Goal: Find contact information: Find contact information

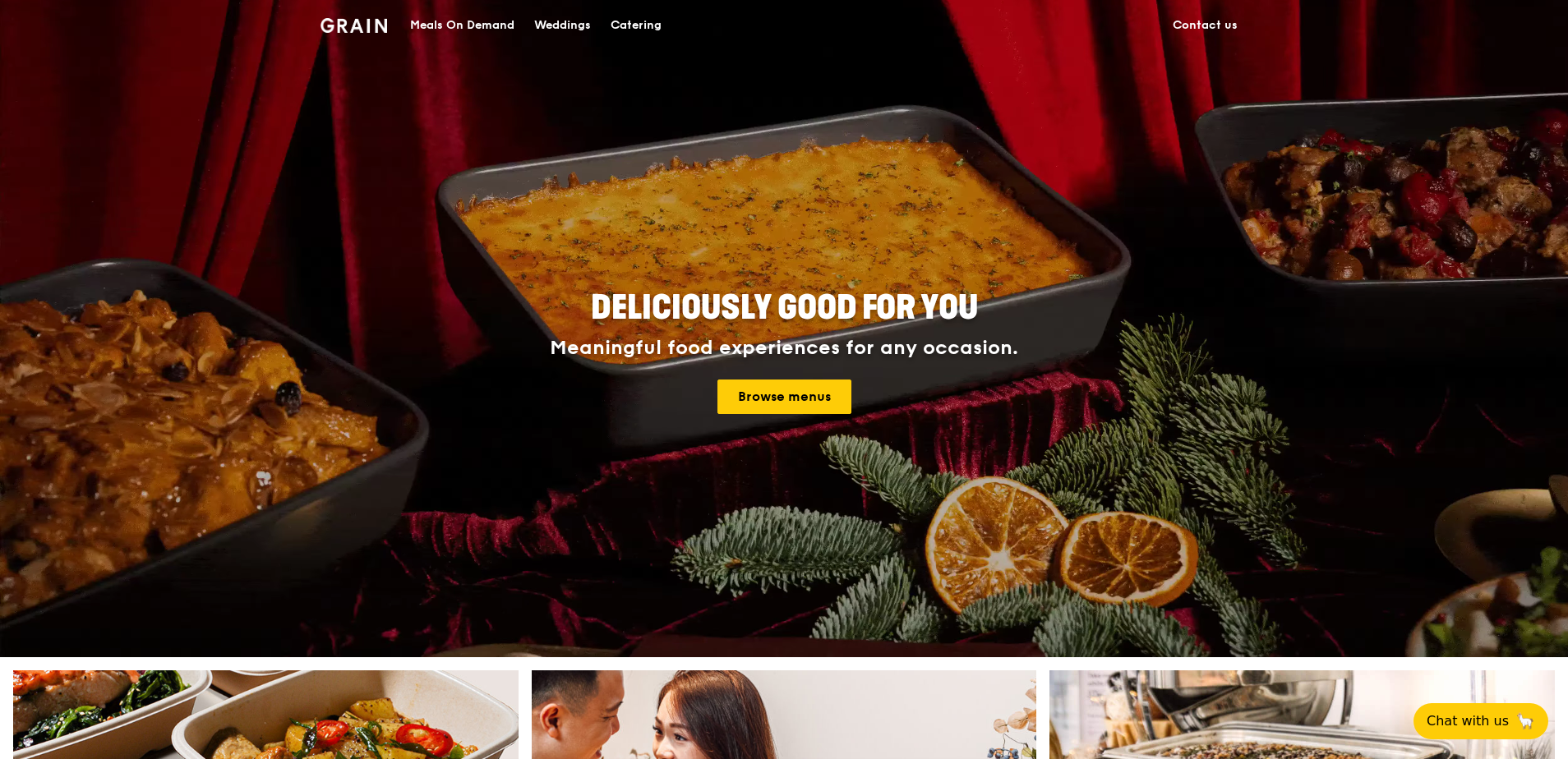
click at [475, 26] on div "Meals On Demand" at bounding box center [463, 26] width 104 height 49
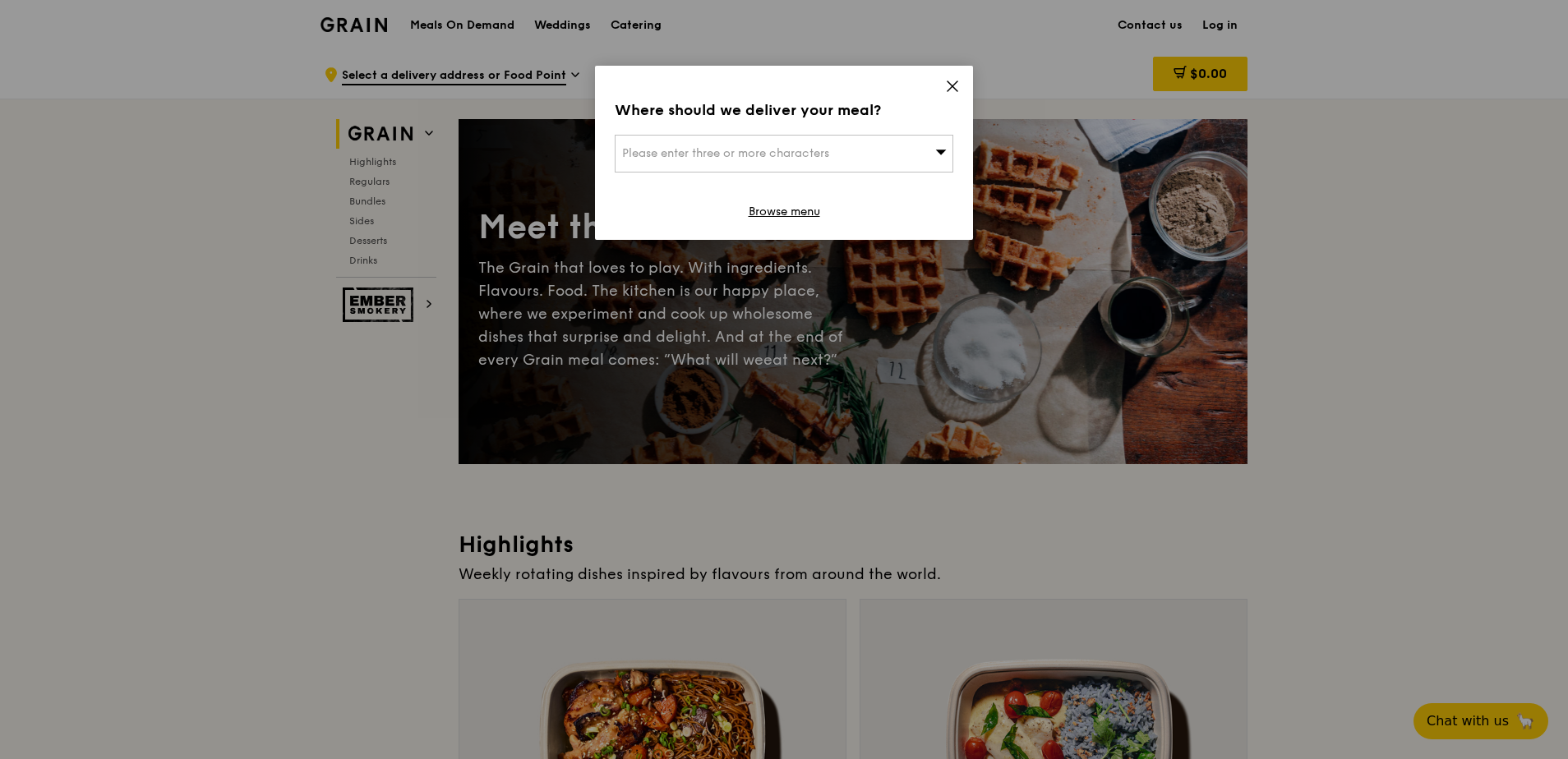
click at [705, 151] on span "Please enter three or more characters" at bounding box center [726, 154] width 207 height 14
click at [700, 158] on input "search" at bounding box center [784, 154] width 337 height 36
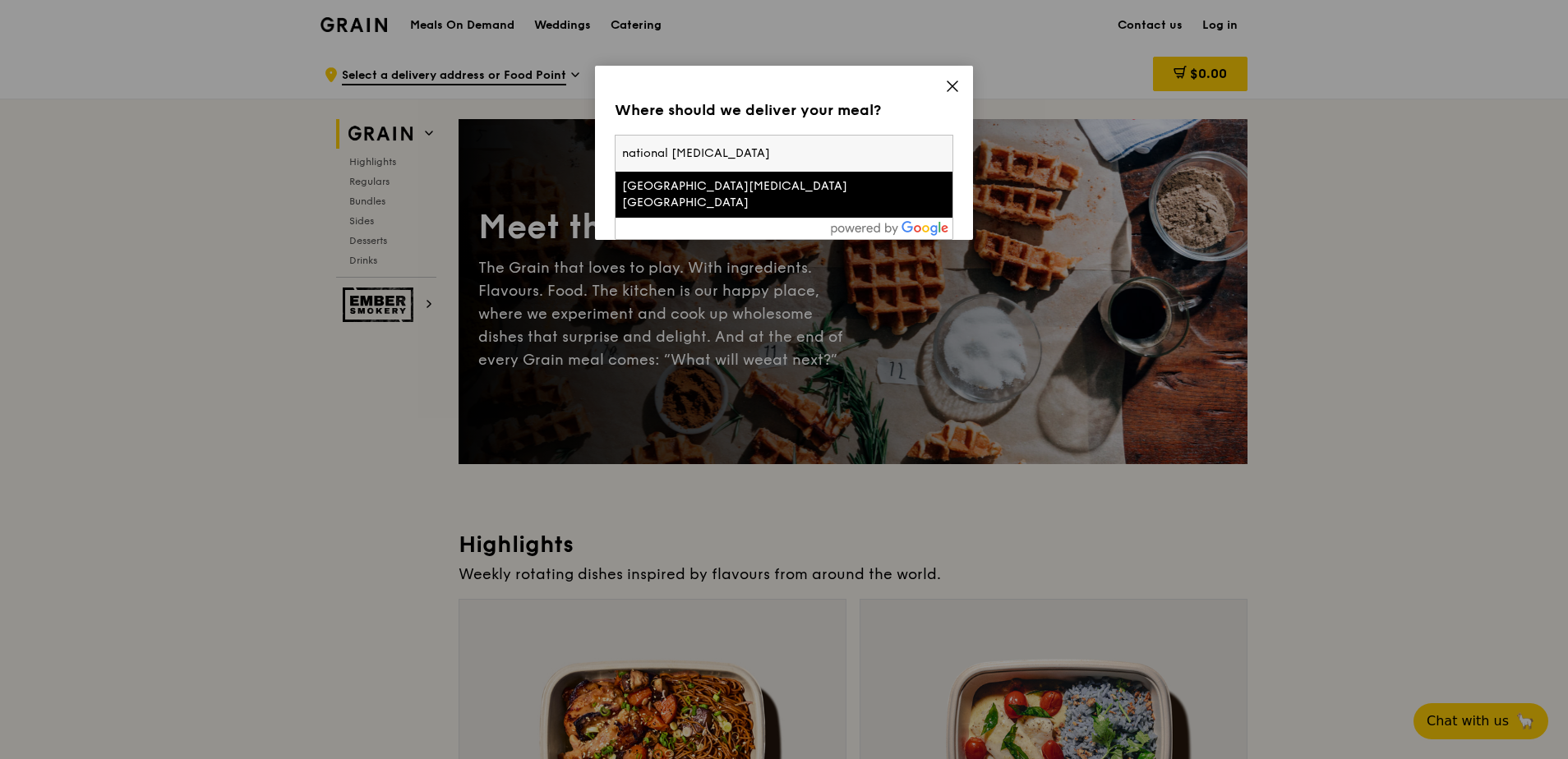
type input "national [MEDICAL_DATA]"
click at [704, 182] on div "[GEOGRAPHIC_DATA][MEDICAL_DATA] [GEOGRAPHIC_DATA]" at bounding box center [744, 194] width 244 height 33
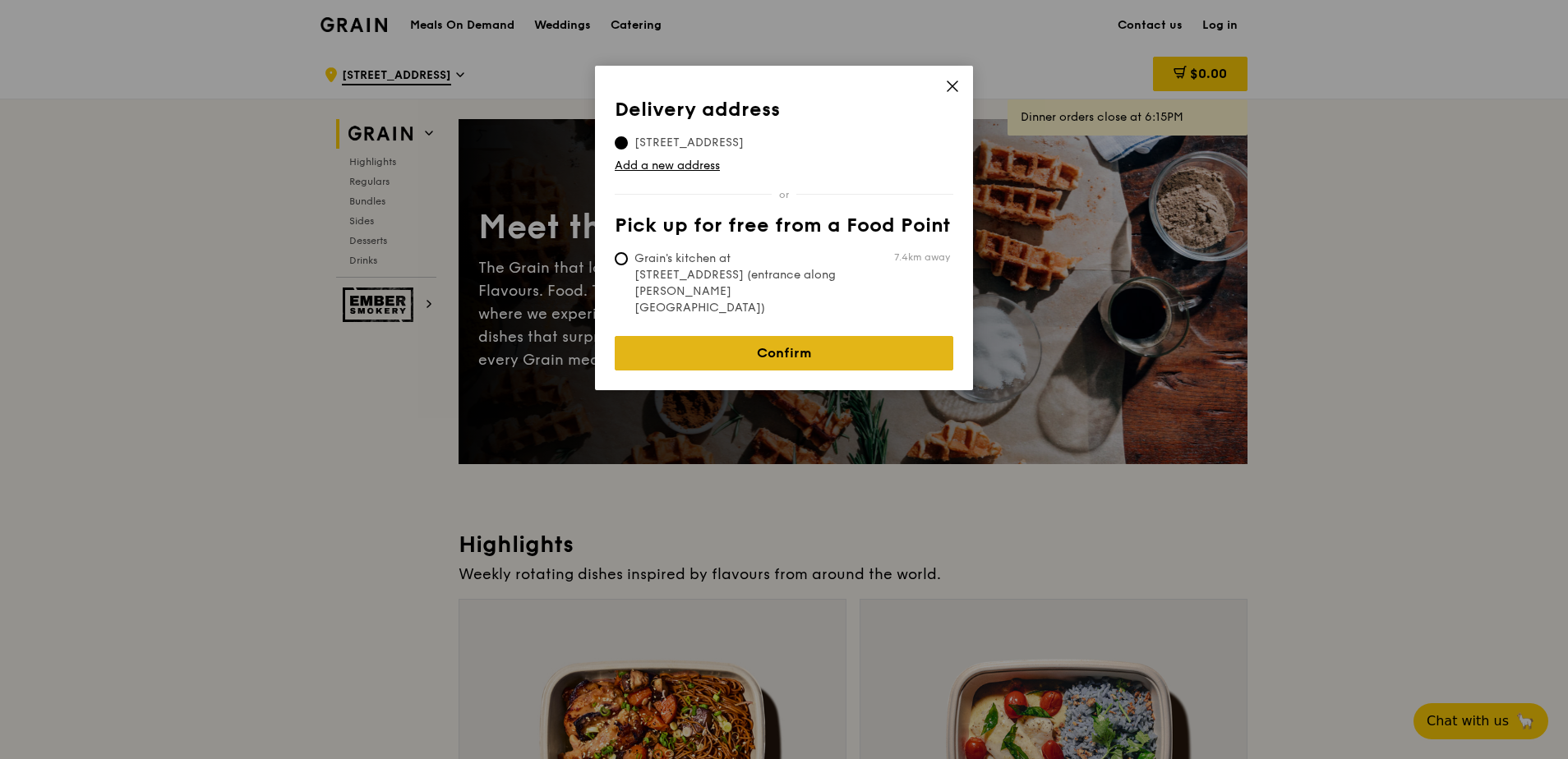
click at [758, 336] on link "Confirm" at bounding box center [784, 353] width 339 height 34
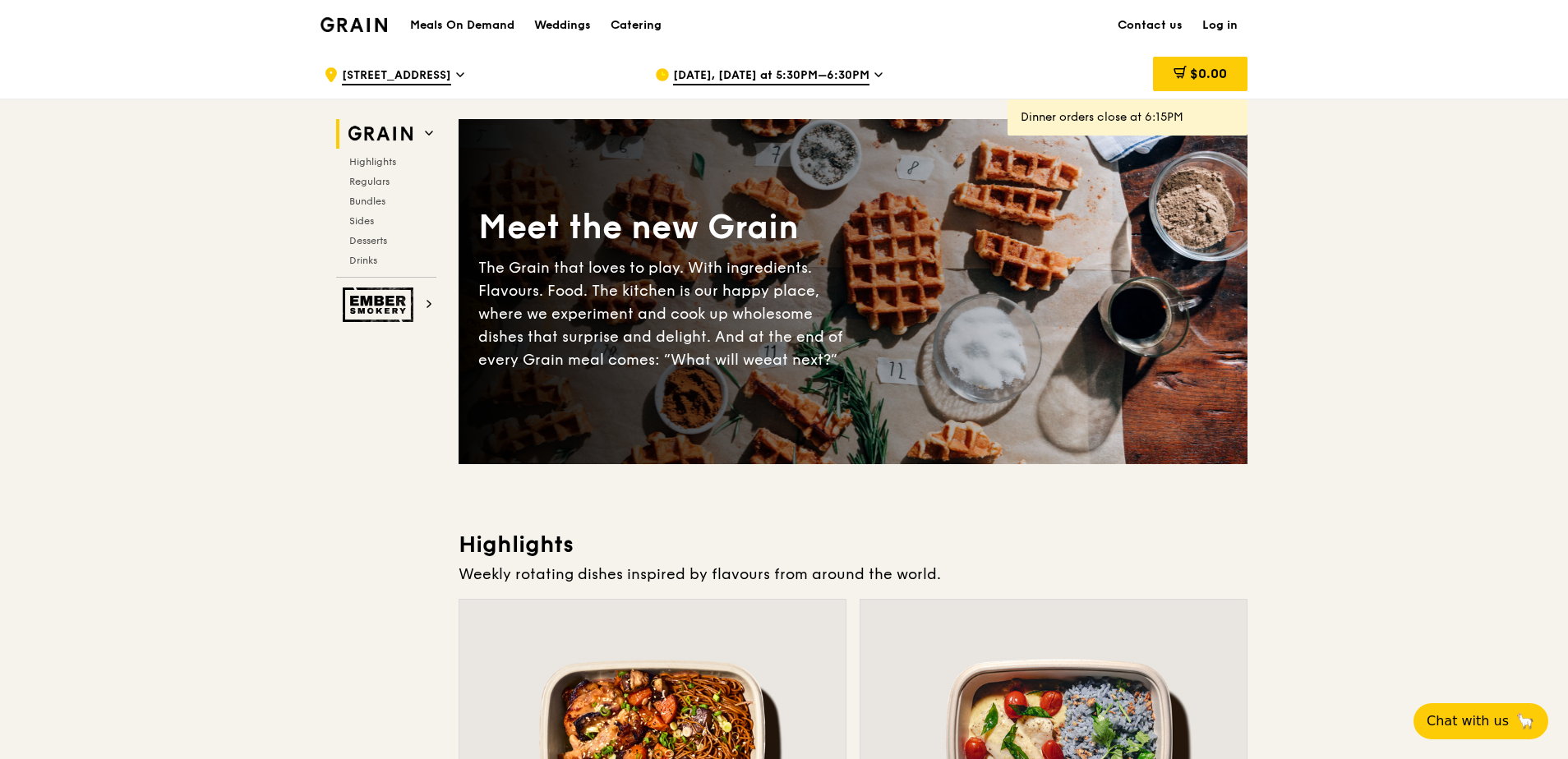
click at [875, 74] on icon at bounding box center [878, 74] width 8 height 15
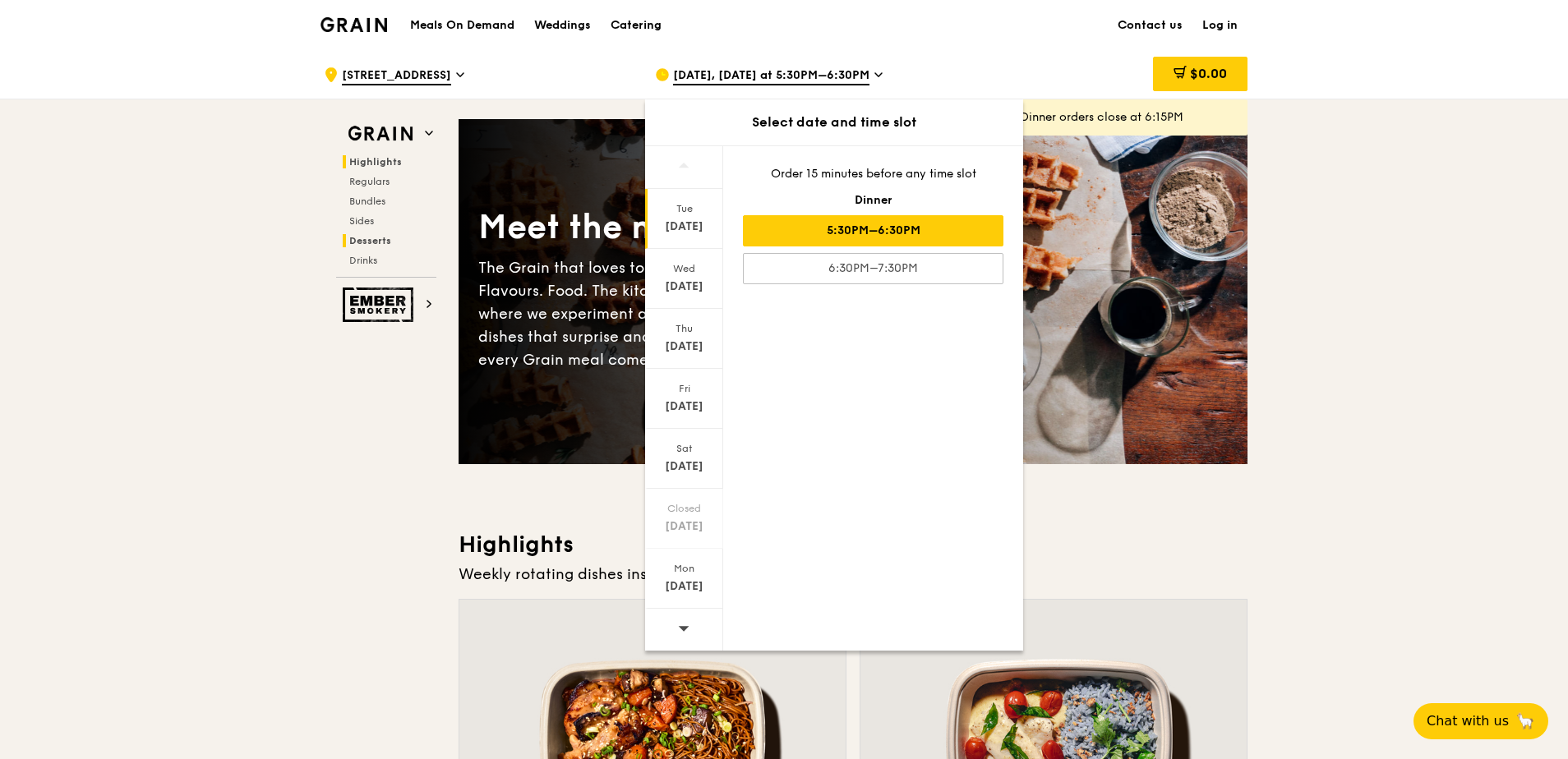
click at [392, 240] on h2 "Desserts" at bounding box center [389, 240] width 94 height 13
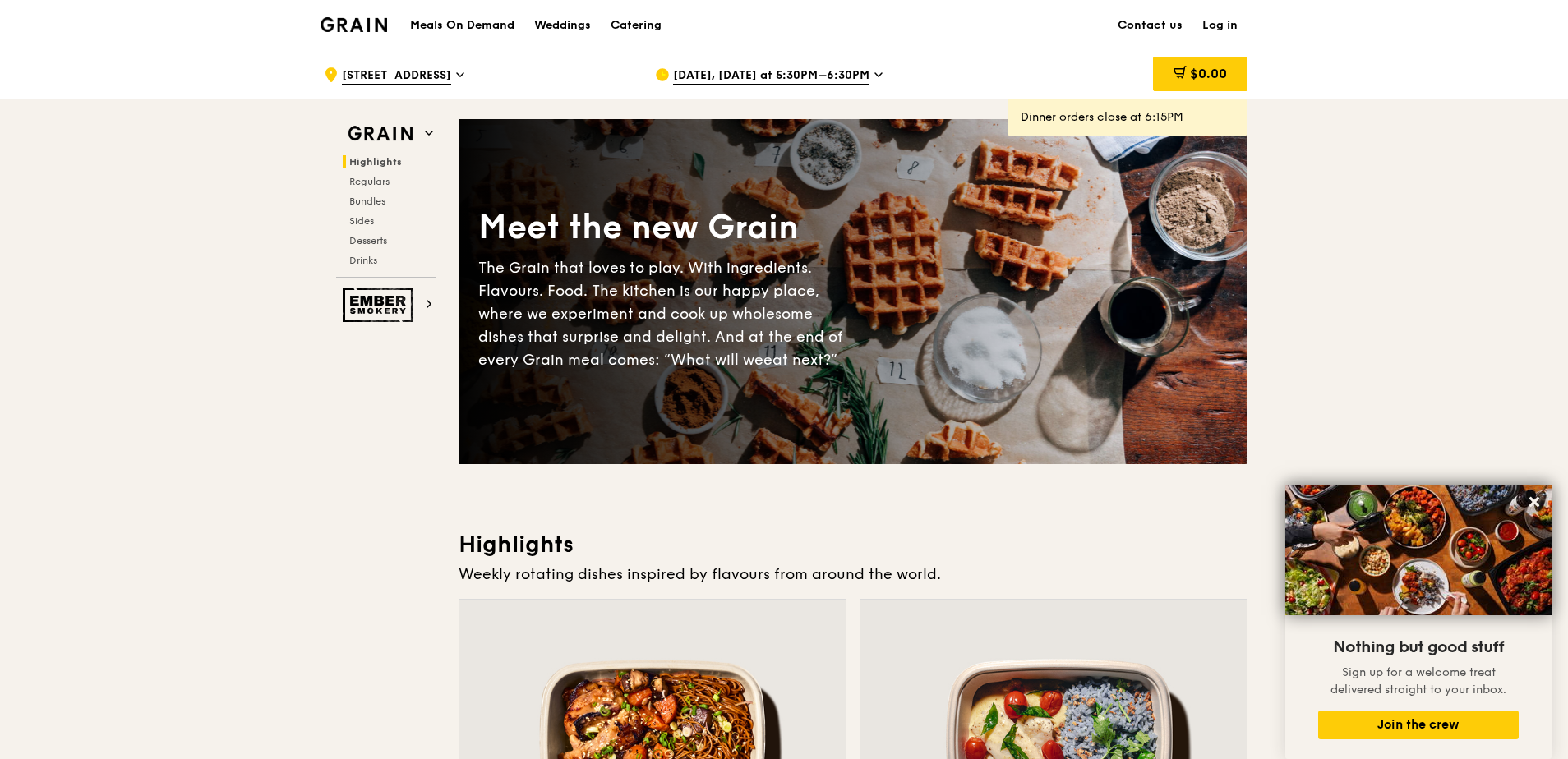
click at [467, 28] on h1 "Meals On Demand" at bounding box center [463, 26] width 104 height 17
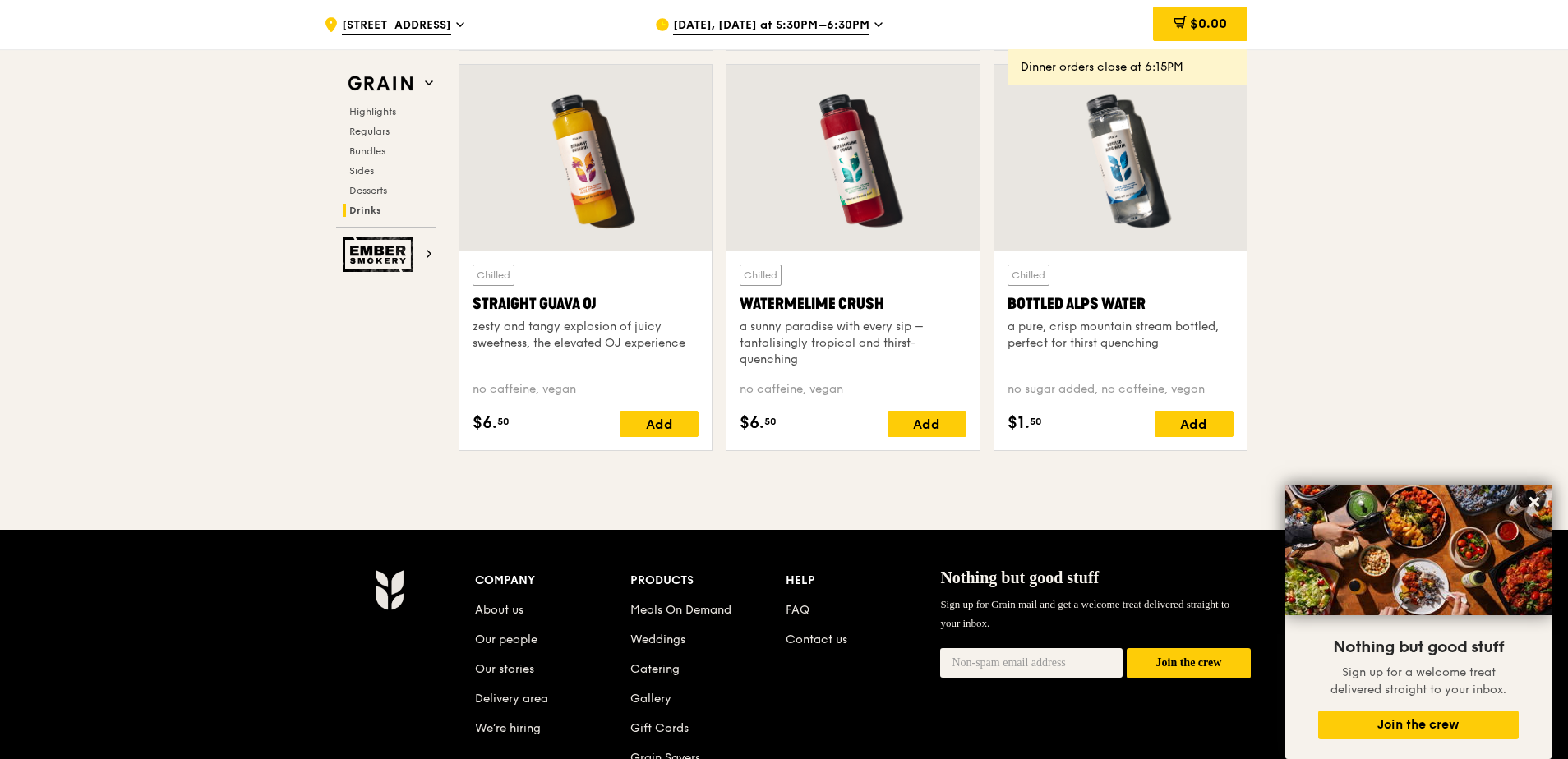
scroll to position [6735, 0]
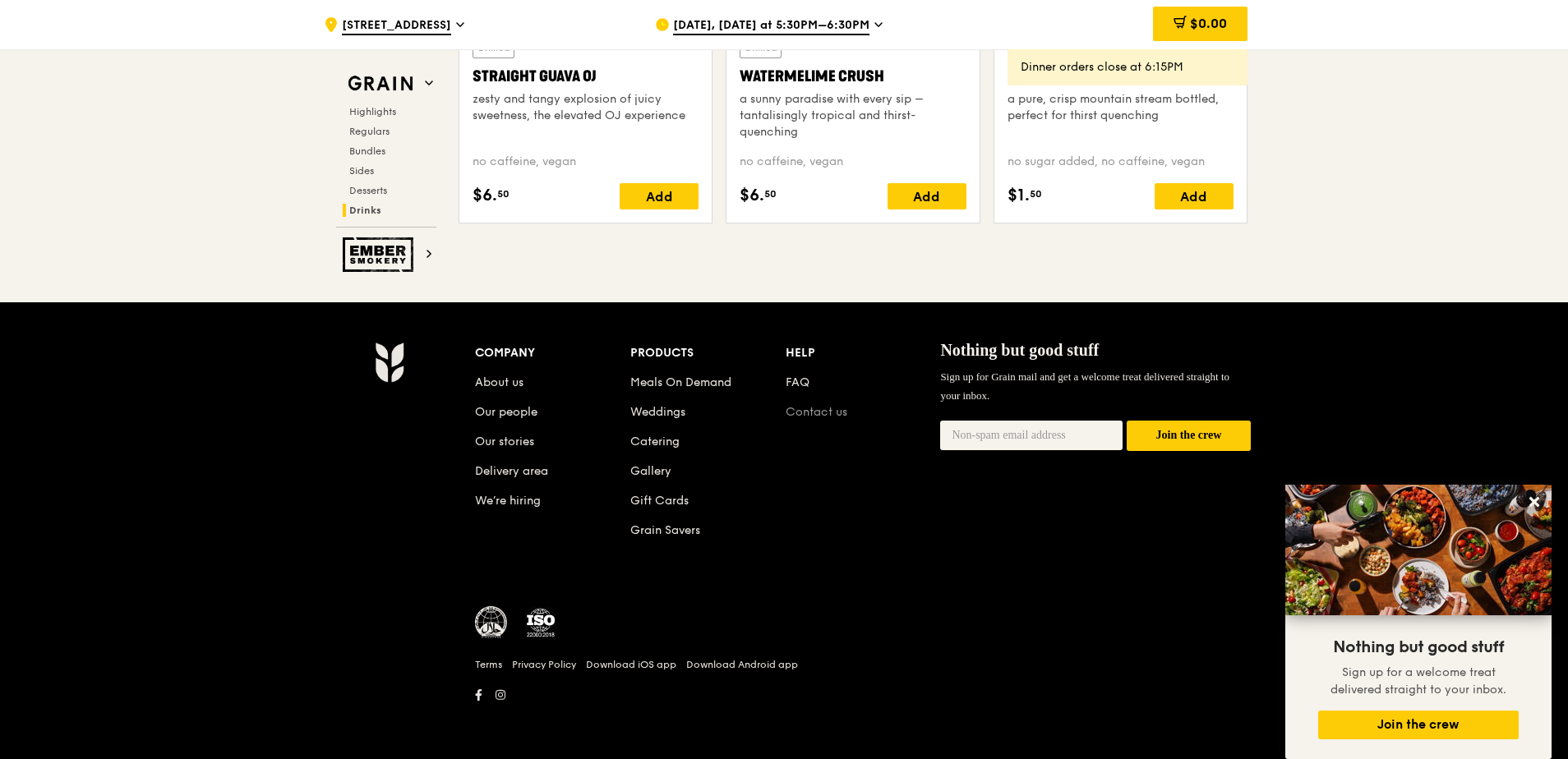
click at [840, 409] on link "Contact us" at bounding box center [817, 412] width 62 height 14
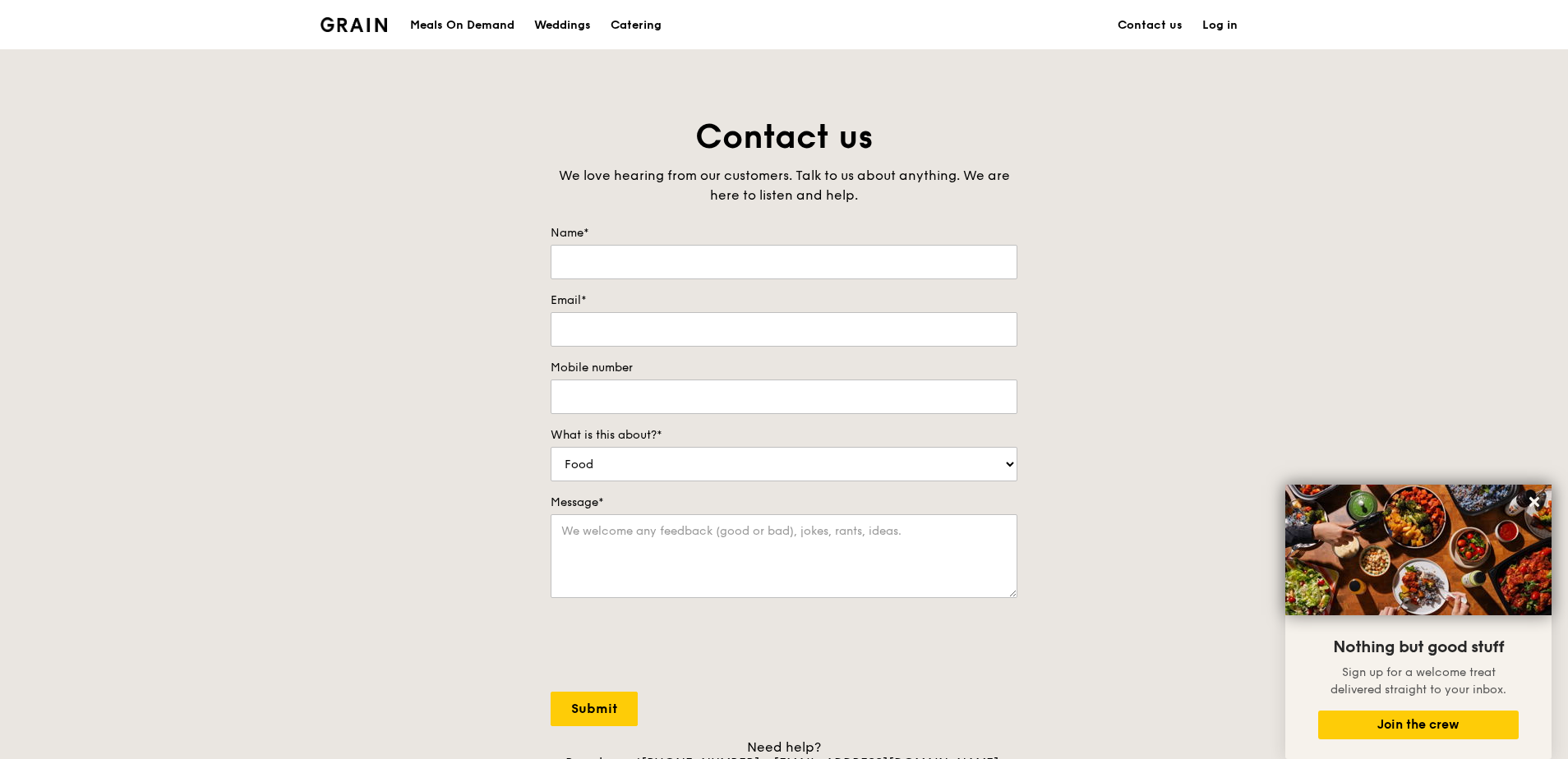
click at [253, 401] on div "Contact us We love hearing from our customers. Talk to us about anything. We ar…" at bounding box center [784, 458] width 1568 height 687
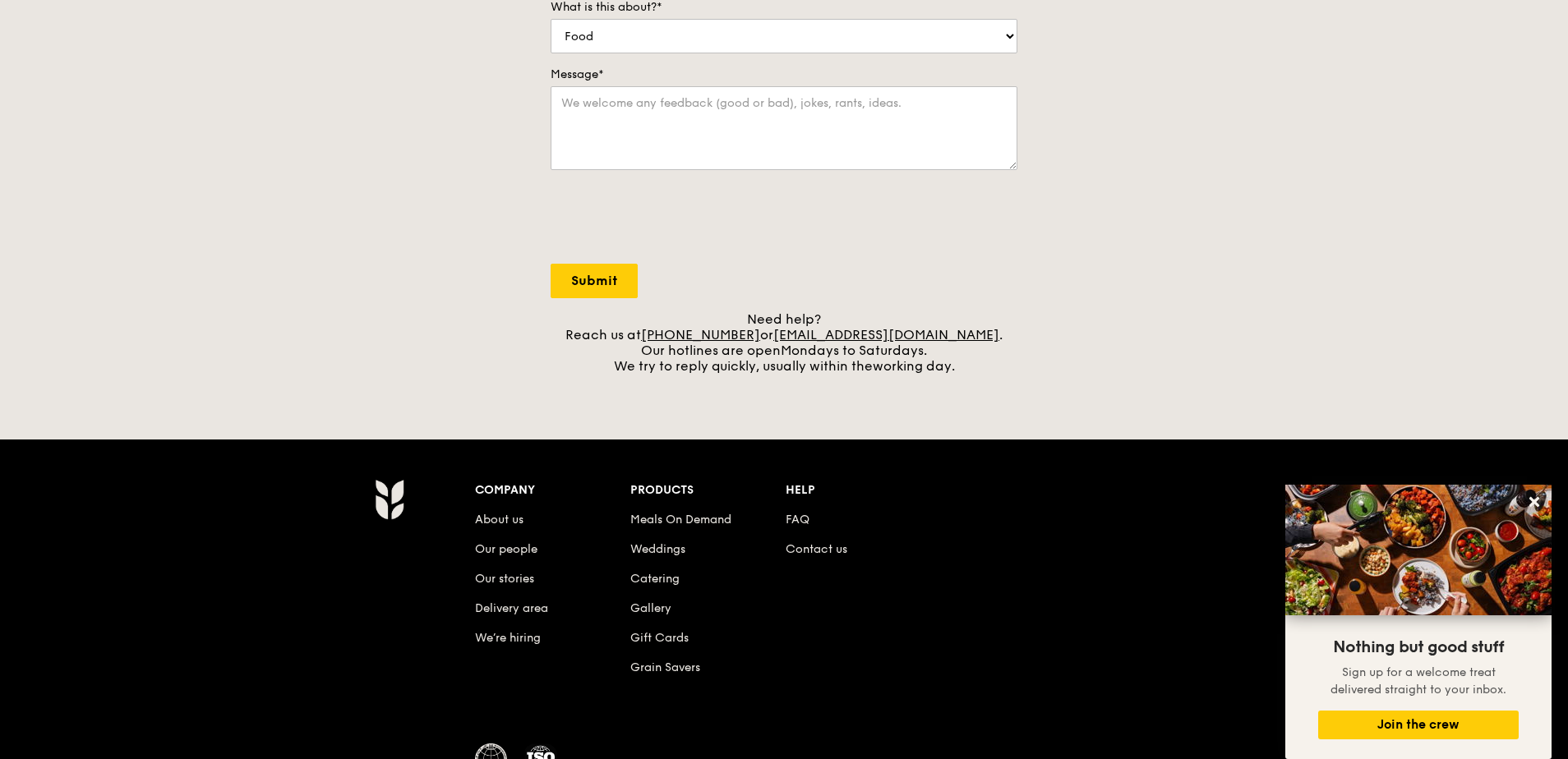
scroll to position [566, 0]
